Goal: Information Seeking & Learning: Learn about a topic

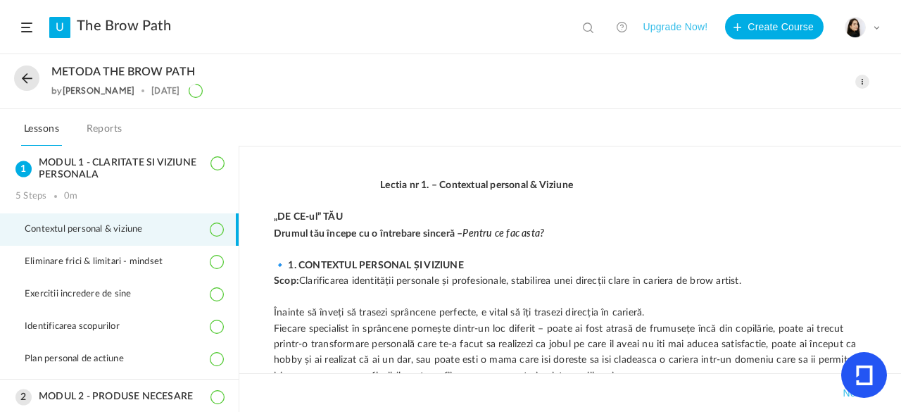
scroll to position [839, 0]
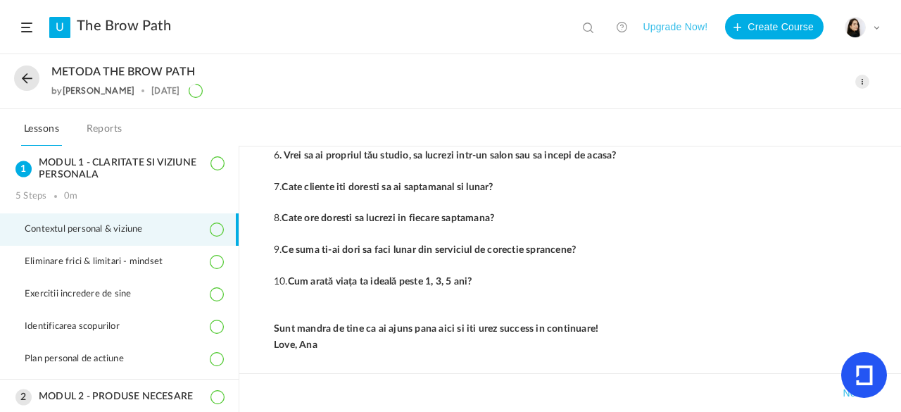
click at [862, 77] on span at bounding box center [862, 82] width 14 height 14
click at [788, 106] on link "Edit" at bounding box center [802, 113] width 132 height 26
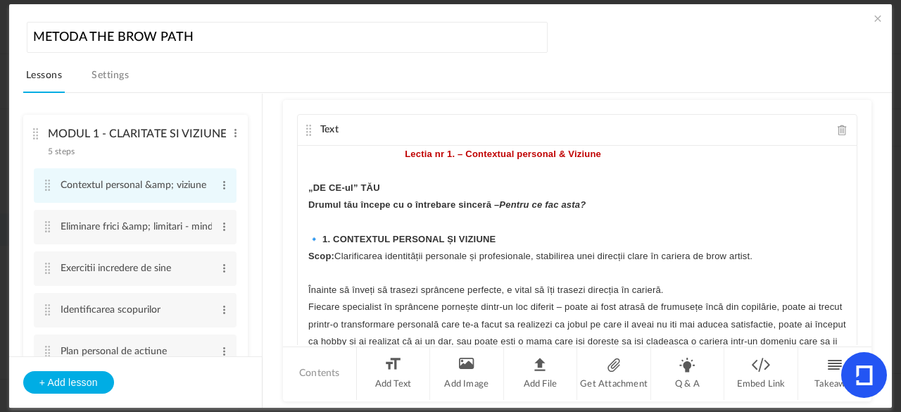
click at [45, 191] on cite at bounding box center [48, 185] width 10 height 11
click at [589, 383] on li "Get Attachment" at bounding box center [614, 373] width 74 height 53
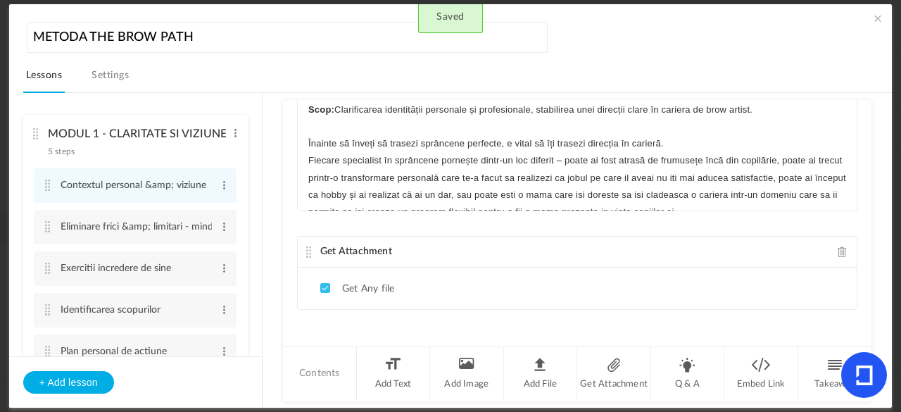
click at [448, 277] on ul "Get Any file" at bounding box center [577, 289] width 559 height 42
click at [304, 249] on cite at bounding box center [309, 251] width 10 height 11
click at [348, 284] on li "Get Any file" at bounding box center [357, 288] width 74 height 13
click at [838, 250] on span at bounding box center [843, 251] width 10 height 11
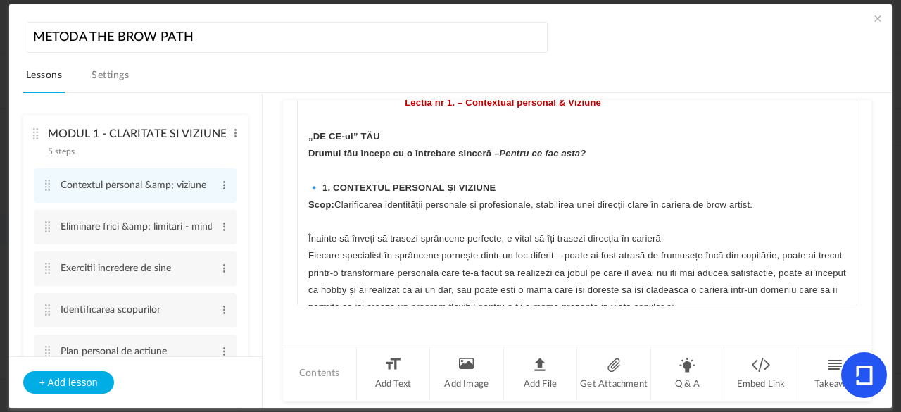
scroll to position [50, 0]
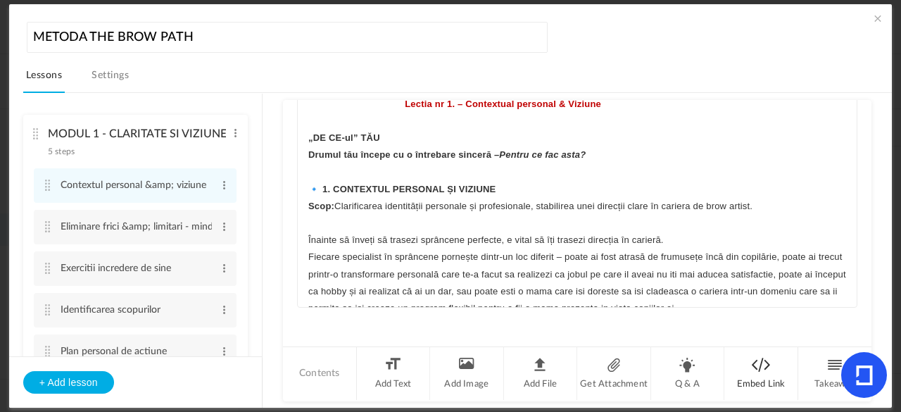
click at [768, 380] on li "Embed Link" at bounding box center [761, 373] width 74 height 53
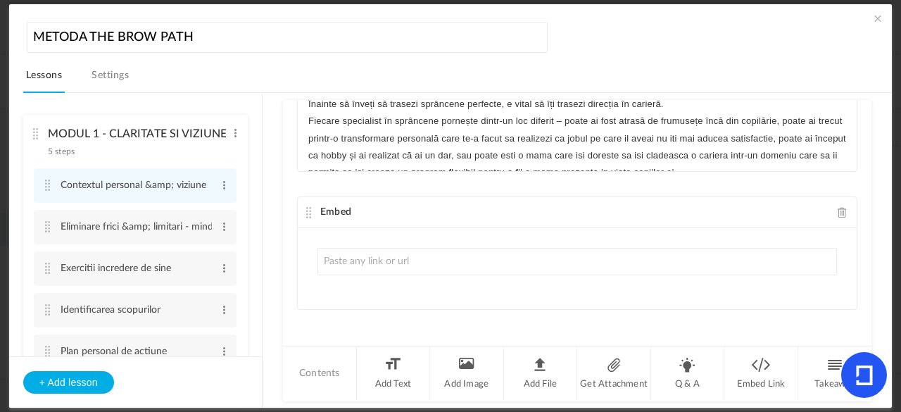
click at [838, 215] on span at bounding box center [843, 212] width 10 height 11
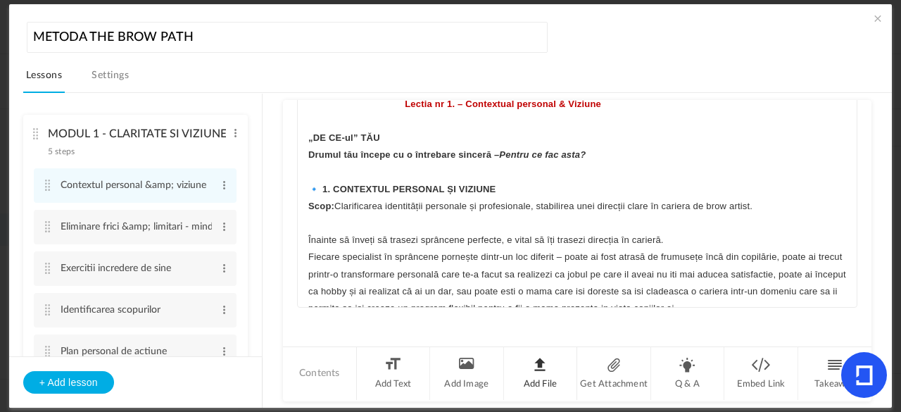
click at [539, 367] on li "Add File" at bounding box center [541, 373] width 74 height 53
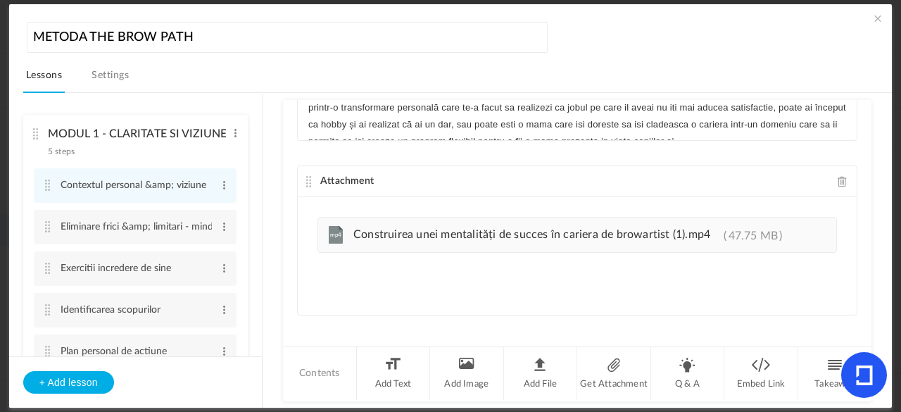
scroll to position [223, 0]
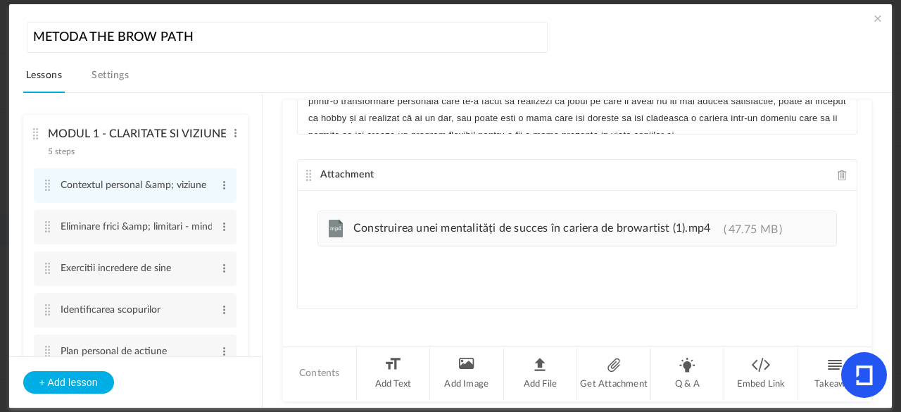
click at [306, 172] on cite at bounding box center [309, 175] width 10 height 11
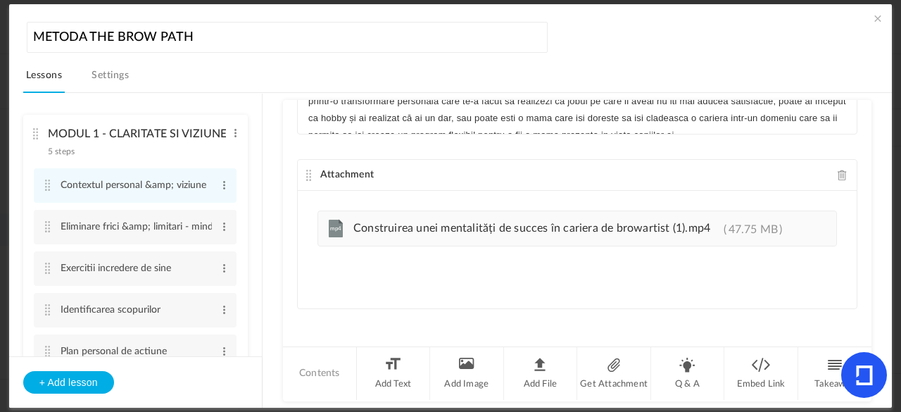
click at [306, 172] on cite at bounding box center [309, 175] width 10 height 11
click at [877, 19] on span at bounding box center [878, 18] width 14 height 14
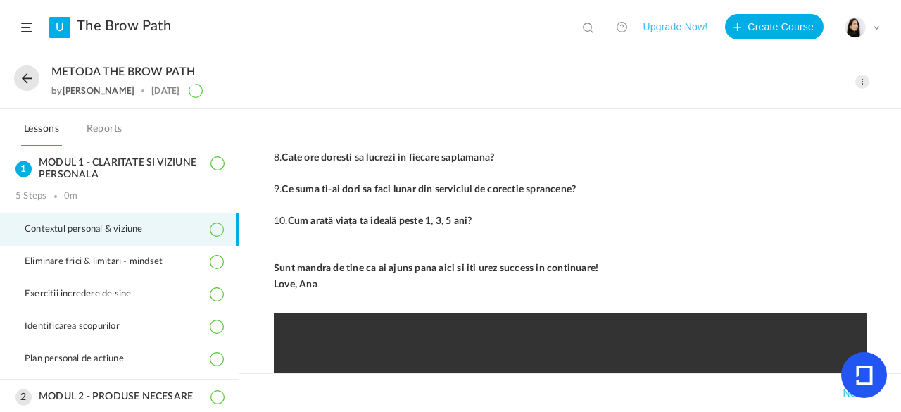
scroll to position [941, 0]
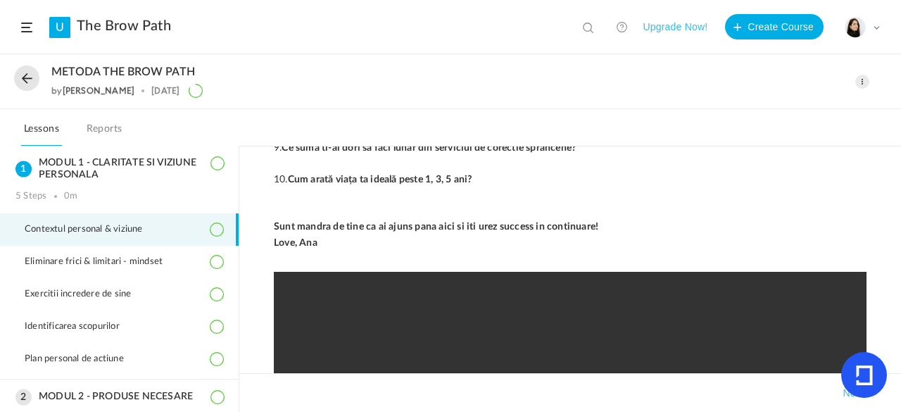
drag, startPoint x: 890, startPoint y: 327, endPoint x: 900, endPoint y: 321, distance: 12.0
click at [900, 321] on div "Lectia nr 1. – Contextual personal & Viziune „DE CE-ul” TĂU Drumul tău începe c…" at bounding box center [570, 279] width 662 height 266
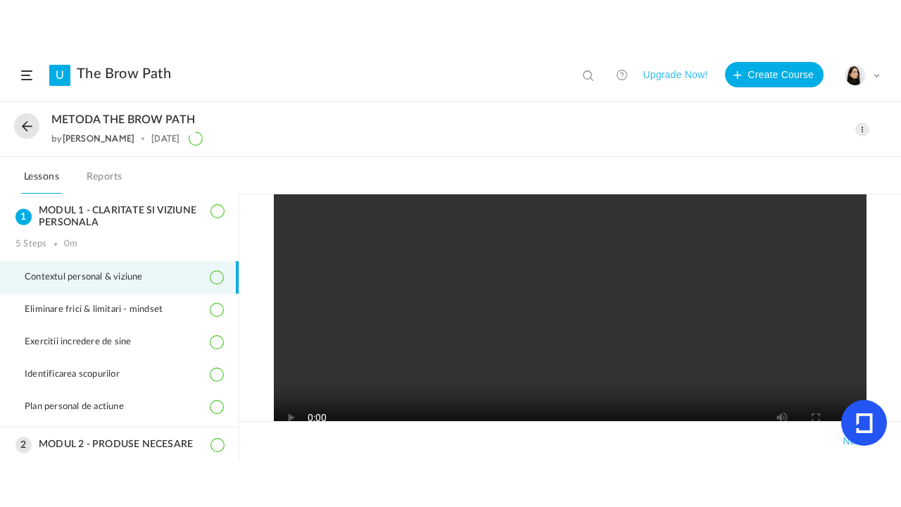
scroll to position [1178, 0]
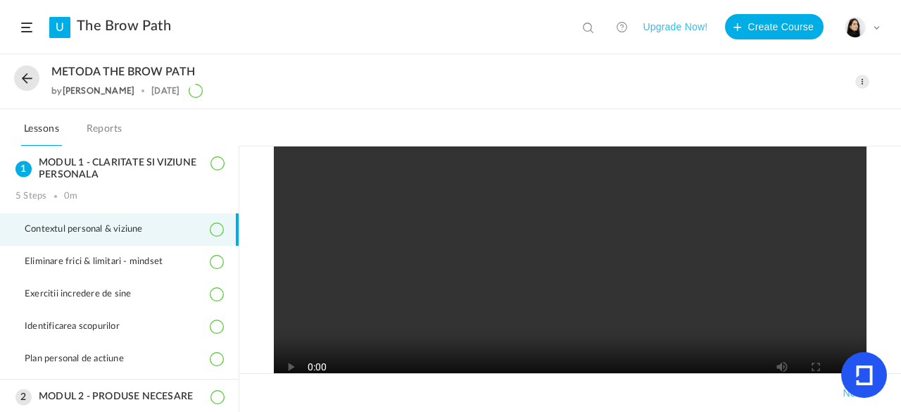
click at [616, 271] on video at bounding box center [570, 217] width 593 height 366
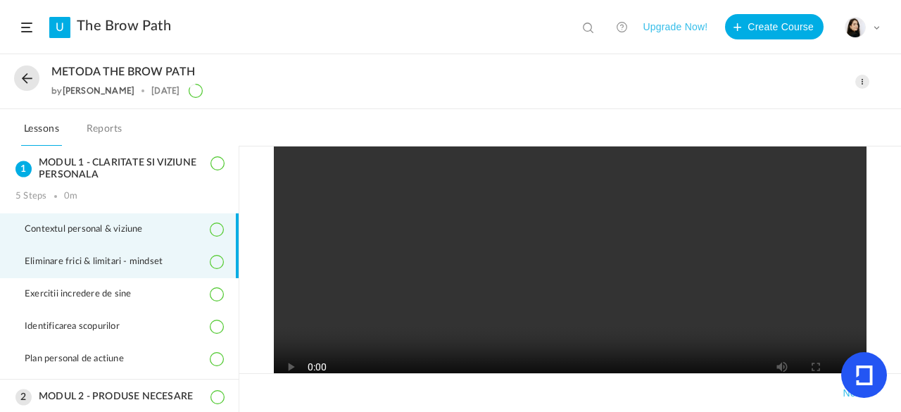
click at [107, 260] on span "Eliminare frici & limitari - mindset" at bounding box center [103, 261] width 156 height 11
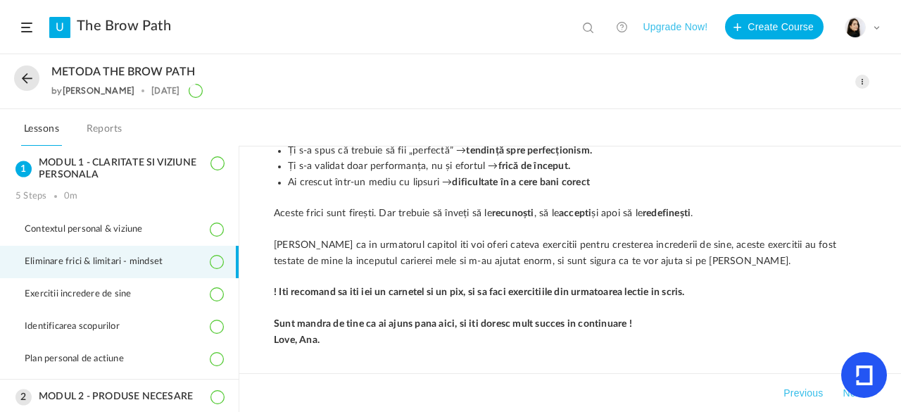
scroll to position [559, 0]
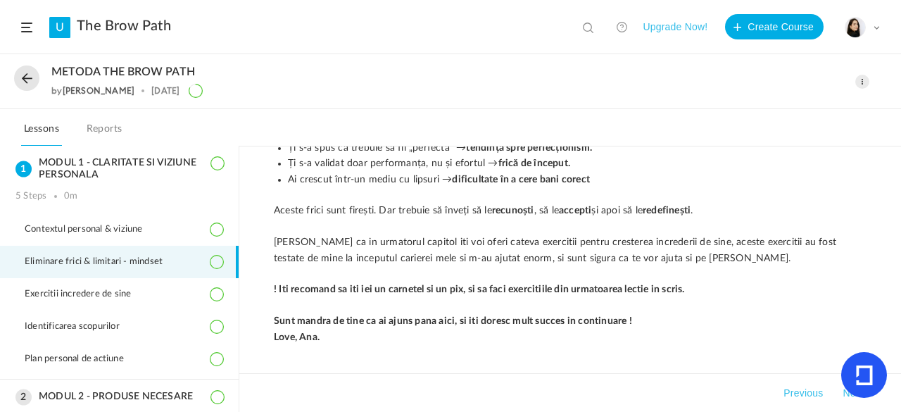
click at [865, 82] on span at bounding box center [862, 82] width 14 height 14
click at [750, 115] on link "Edit" at bounding box center [802, 113] width 132 height 26
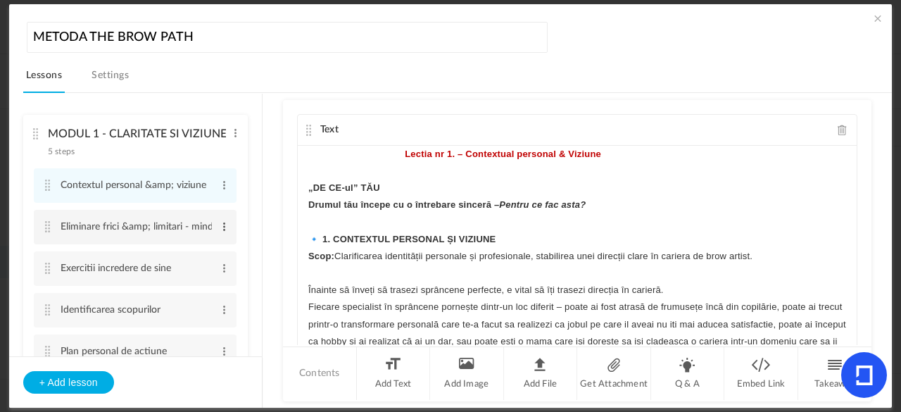
click at [219, 227] on span at bounding box center [224, 227] width 11 height 14
click at [197, 252] on link "Edit" at bounding box center [201, 249] width 55 height 17
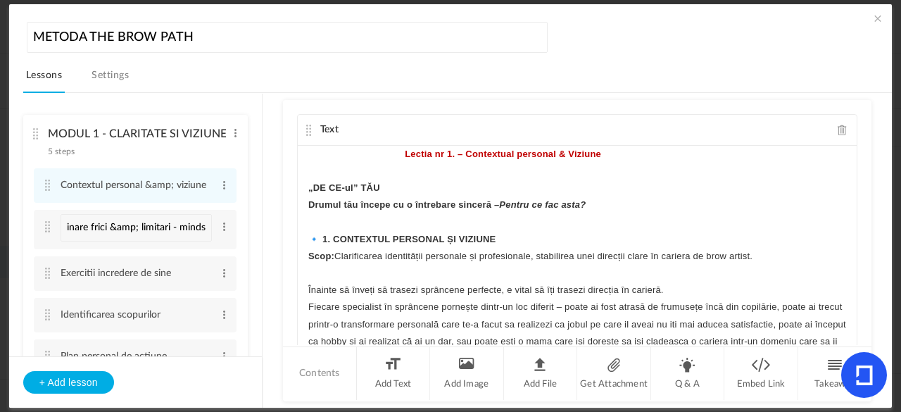
scroll to position [0, 0]
click at [249, 189] on ul "MODUL 1 - CLARITATE SI VIZIUNE PERSONALA 5 steps Edit Delete Contextul personal…" at bounding box center [135, 225] width 253 height 263
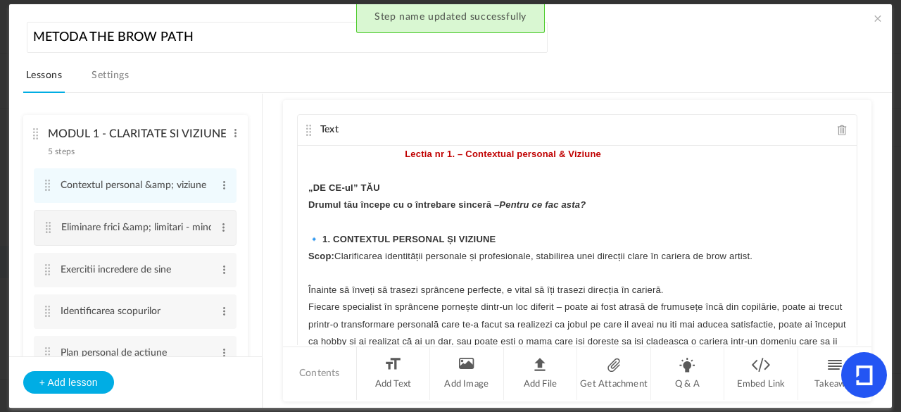
click at [49, 230] on cite at bounding box center [49, 227] width 10 height 11
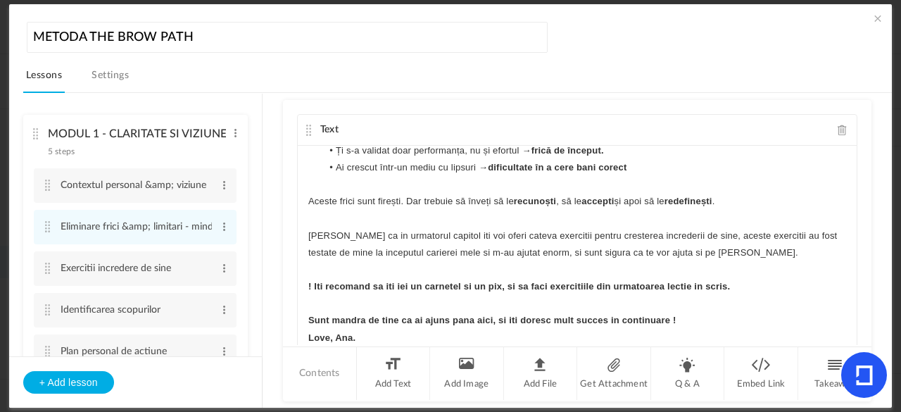
scroll to position [599, 0]
click at [543, 365] on li "Add File" at bounding box center [541, 373] width 74 height 53
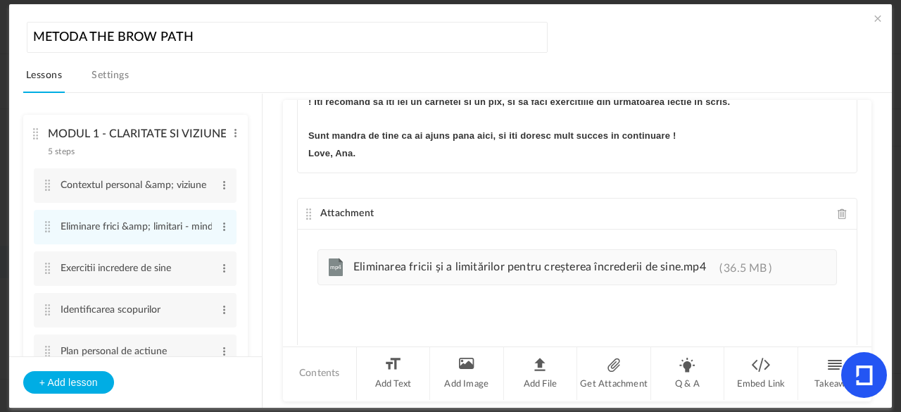
scroll to position [223, 0]
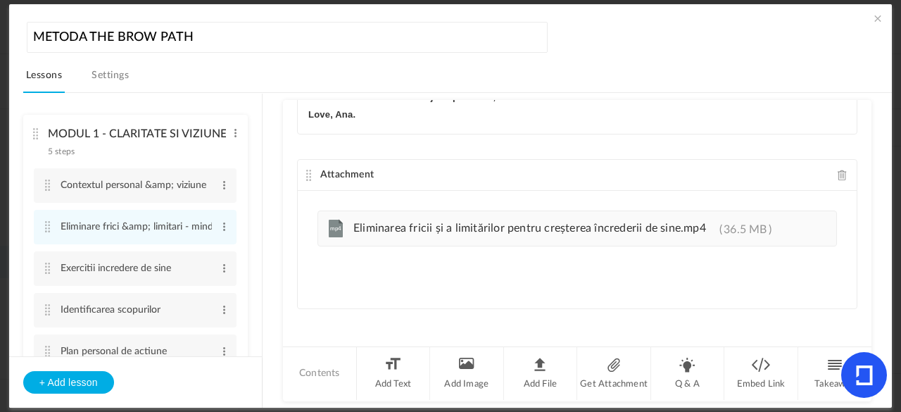
click at [873, 260] on div "MODUL 1 - CLARITATE SI VIZIUNE PERSONALA 5 steps Edit Delete Contextul personal…" at bounding box center [457, 250] width 869 height 315
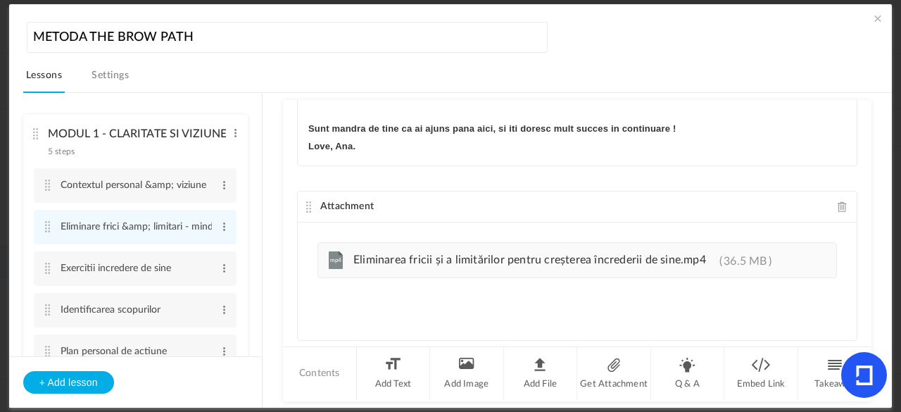
click at [308, 206] on cite at bounding box center [309, 206] width 10 height 11
click at [871, 25] on span at bounding box center [878, 18] width 14 height 14
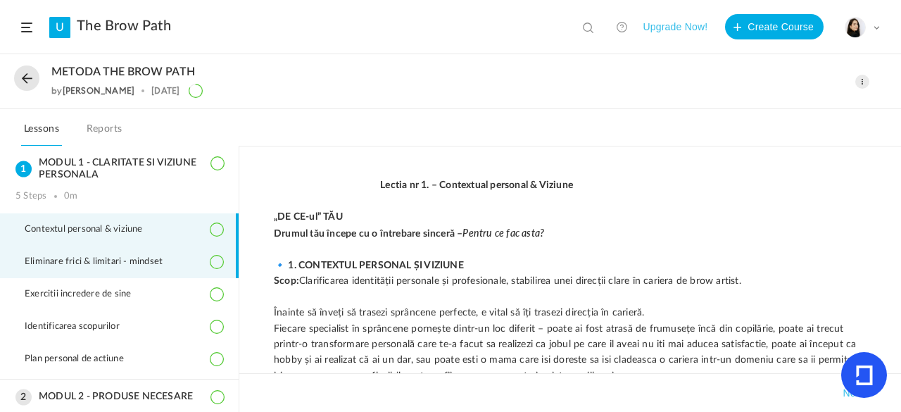
click at [159, 269] on li "Eliminare frici & limitari - mindset" at bounding box center [119, 262] width 239 height 32
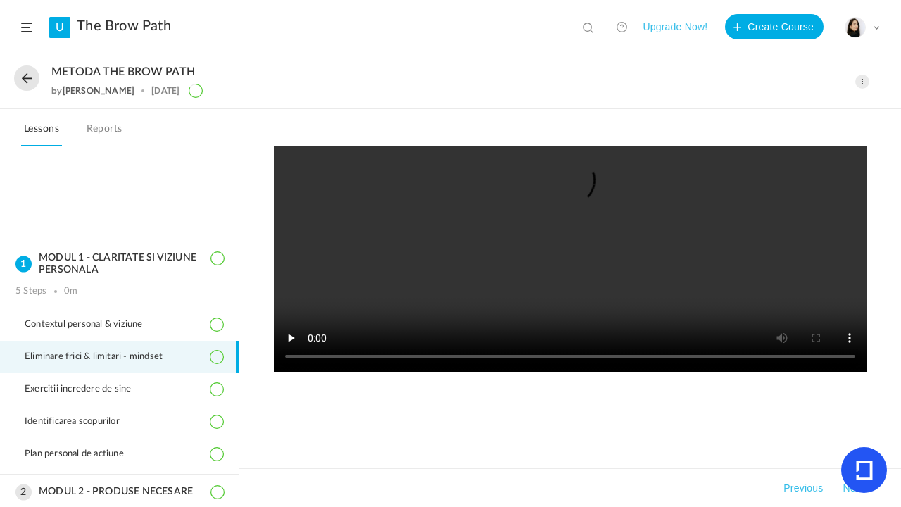
scroll to position [510, 0]
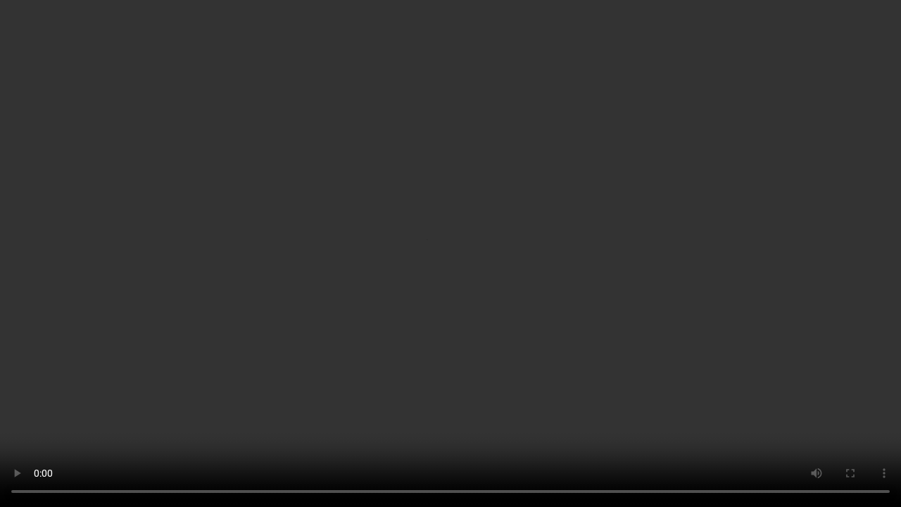
click at [406, 288] on video at bounding box center [450, 253] width 901 height 507
